Goal: Information Seeking & Learning: Check status

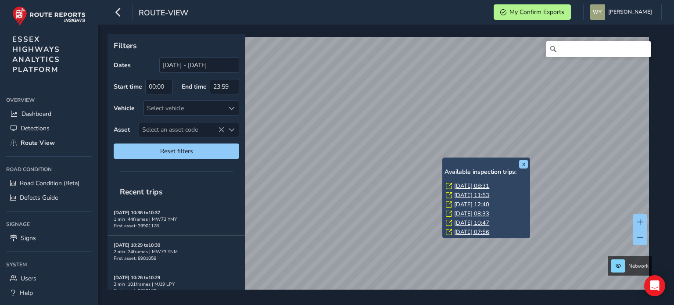
click at [464, 185] on link "[DATE] 08:31" at bounding box center [471, 186] width 35 height 8
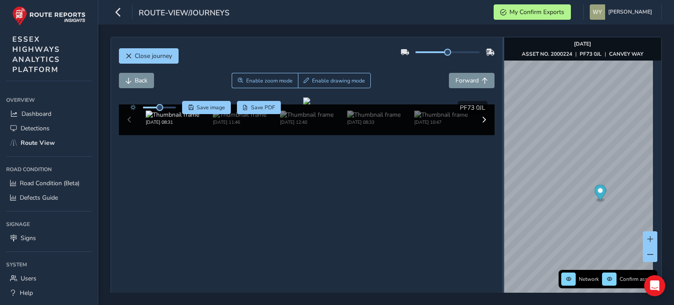
drag, startPoint x: 464, startPoint y: 155, endPoint x: 498, endPoint y: 146, distance: 35.4
click at [502, 146] on div at bounding box center [503, 180] width 2 height 286
drag, startPoint x: 159, startPoint y: 109, endPoint x: 169, endPoint y: 109, distance: 9.7
click at [169, 109] on span at bounding box center [168, 107] width 7 height 7
click at [258, 81] on span "Enable zoom mode" at bounding box center [269, 80] width 46 height 7
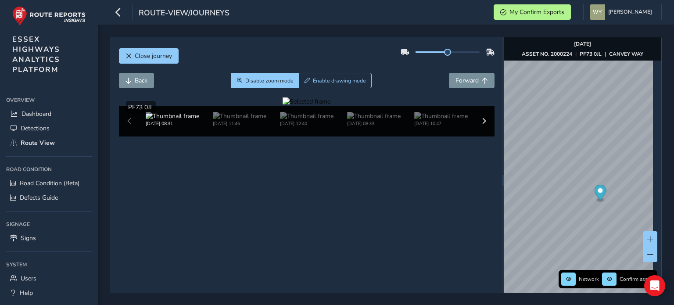
click at [282, 106] on div at bounding box center [306, 101] width 48 height 8
click at [291, 194] on img at bounding box center [499, 219] width 1263 height 710
click at [136, 78] on span "Back" at bounding box center [141, 80] width 13 height 8
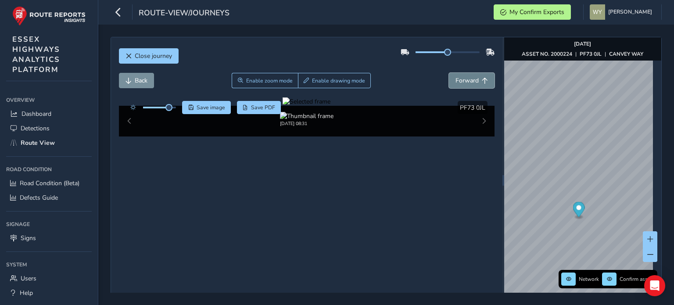
click at [456, 78] on span "Forward" at bounding box center [466, 80] width 23 height 8
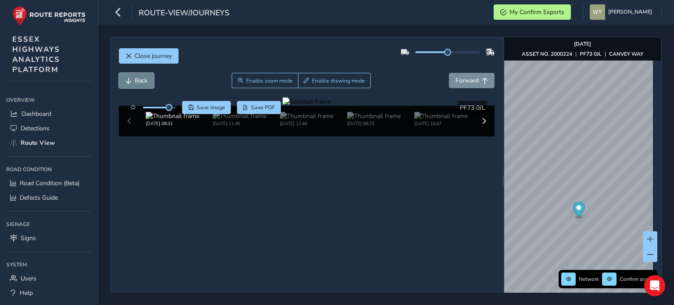
click at [137, 78] on span "Back" at bounding box center [141, 80] width 13 height 8
click at [455, 77] on span "Forward" at bounding box center [466, 80] width 23 height 8
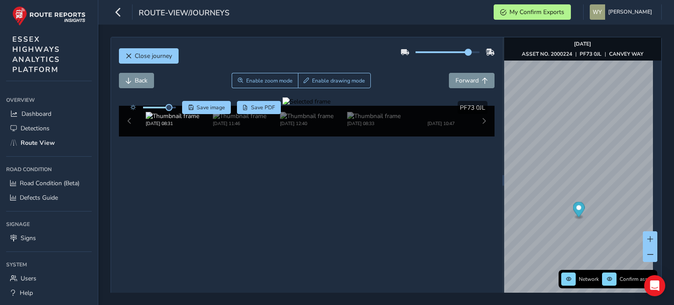
drag, startPoint x: 444, startPoint y: 52, endPoint x: 464, endPoint y: 53, distance: 19.7
click at [464, 53] on span at bounding box center [467, 52] width 7 height 7
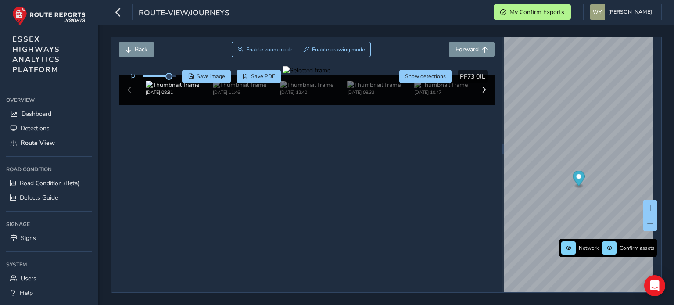
scroll to position [68, 0]
click at [226, 89] on img at bounding box center [239, 85] width 53 height 8
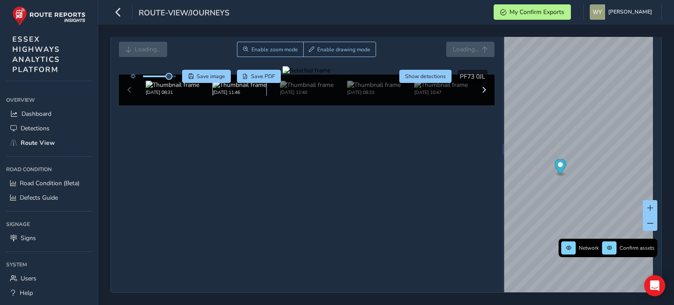
click at [253, 89] on img at bounding box center [239, 85] width 53 height 8
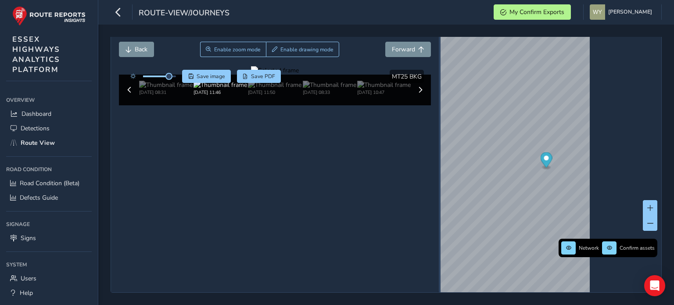
scroll to position [31, 0]
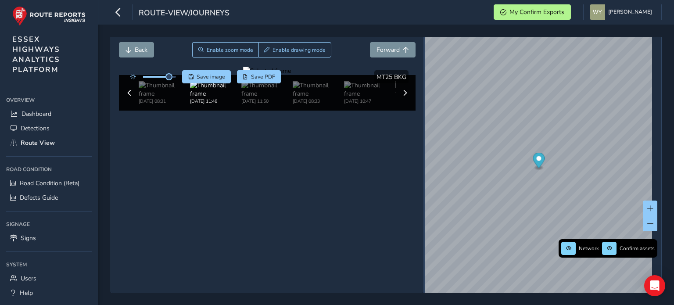
drag, startPoint x: 498, startPoint y: 130, endPoint x: 420, endPoint y: 132, distance: 78.1
click at [423, 132] on div at bounding box center [424, 150] width 2 height 286
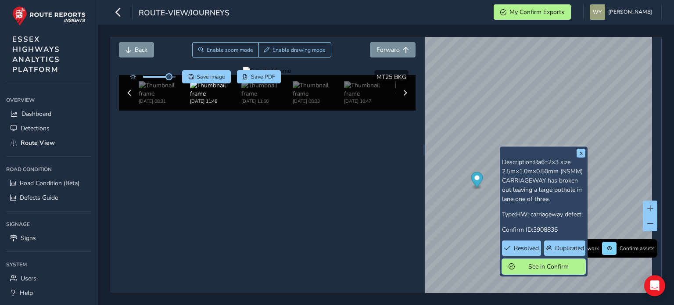
click at [523, 263] on span "See in Confirm" at bounding box center [547, 266] width 61 height 8
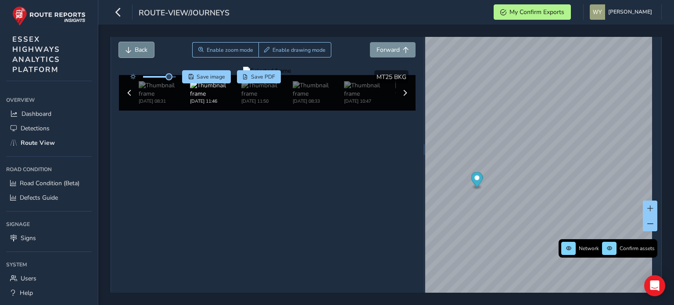
click at [129, 45] on button "Back" at bounding box center [136, 49] width 35 height 15
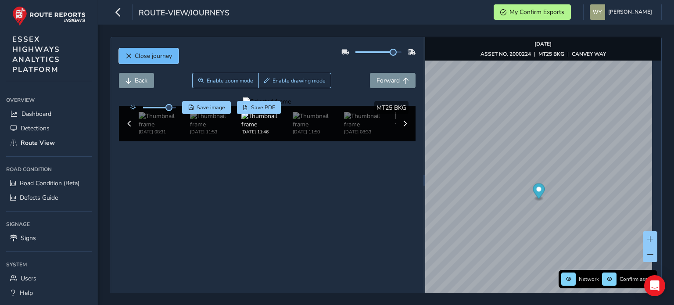
click at [145, 54] on span "Close journey" at bounding box center [153, 56] width 37 height 8
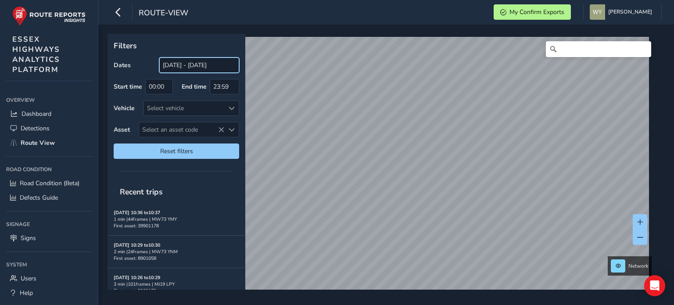
click at [200, 66] on input "[DATE] - [DATE]" at bounding box center [199, 64] width 80 height 15
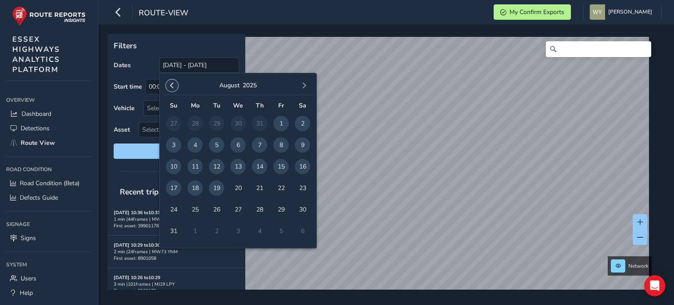
click at [172, 91] on button "button" at bounding box center [172, 85] width 12 height 12
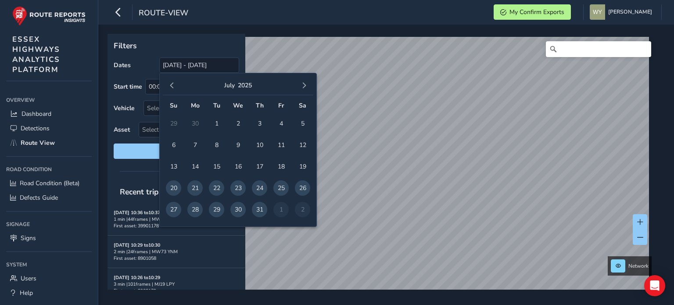
click at [172, 87] on span "button" at bounding box center [172, 85] width 6 height 6
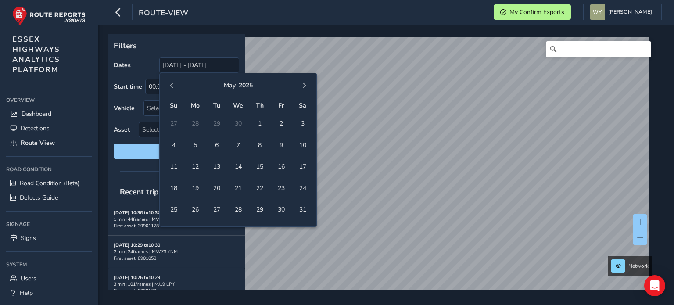
click at [172, 87] on span "button" at bounding box center [172, 85] width 6 height 6
click at [172, 84] on span "button" at bounding box center [172, 85] width 6 height 6
click at [237, 122] on span "1" at bounding box center [237, 123] width 15 height 15
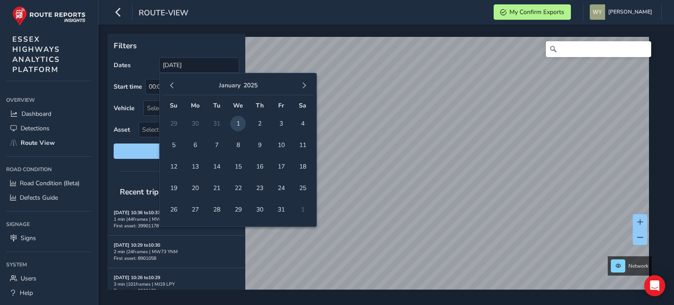
click at [296, 85] on div "January 2025" at bounding box center [238, 85] width 150 height 19
click at [301, 85] on span "button" at bounding box center [304, 85] width 6 height 6
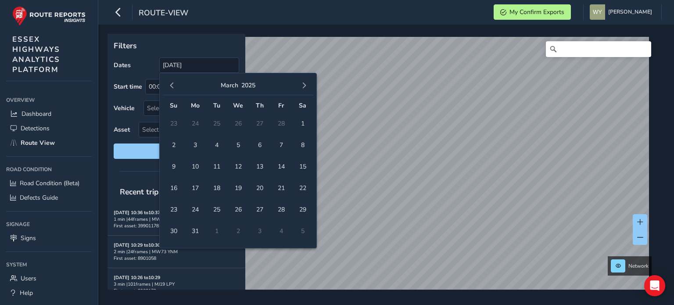
click at [301, 85] on span "button" at bounding box center [304, 85] width 6 height 6
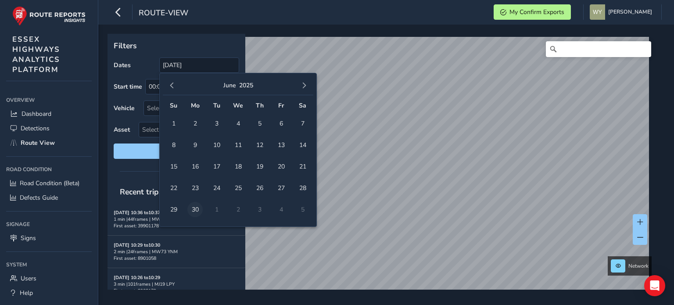
click at [193, 209] on span "30" at bounding box center [194, 209] width 15 height 15
type input "01/01/2025 - 30/06/2025"
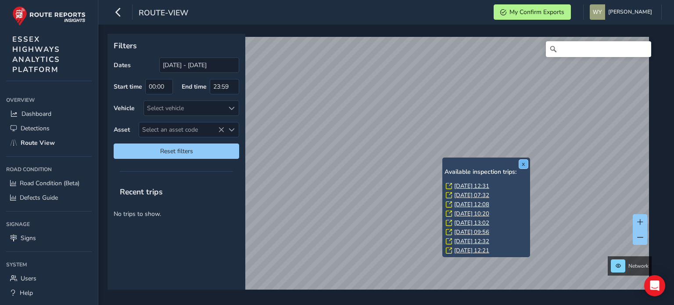
click at [521, 163] on button "x" at bounding box center [523, 164] width 9 height 9
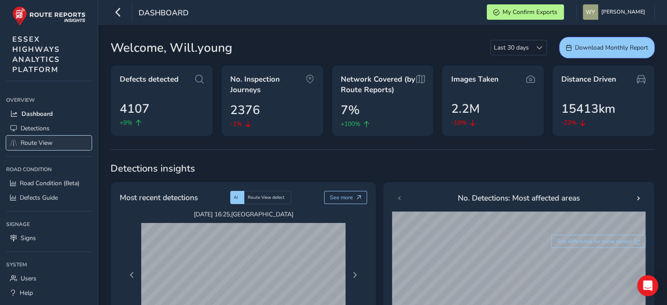
click at [37, 140] on span "Route View" at bounding box center [37, 143] width 32 height 8
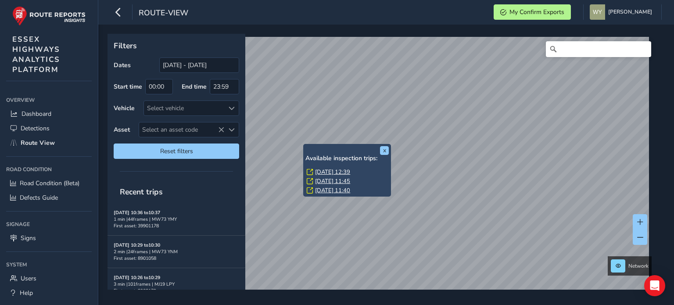
click at [322, 170] on link "Thu, 14 Aug, 12:39" at bounding box center [332, 172] width 35 height 8
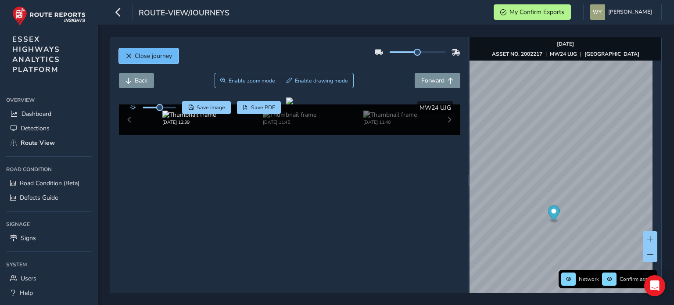
click at [165, 56] on span "Close journey" at bounding box center [153, 56] width 37 height 8
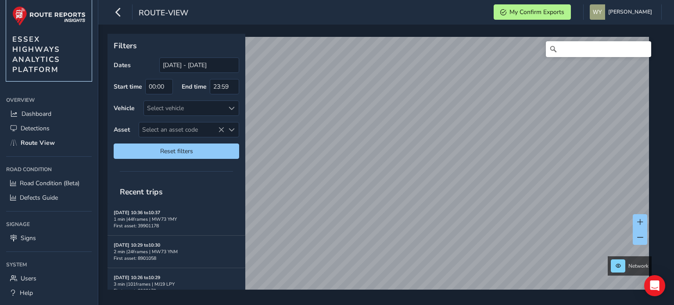
click at [56, 15] on img at bounding box center [48, 16] width 73 height 20
